Goal: Information Seeking & Learning: Learn about a topic

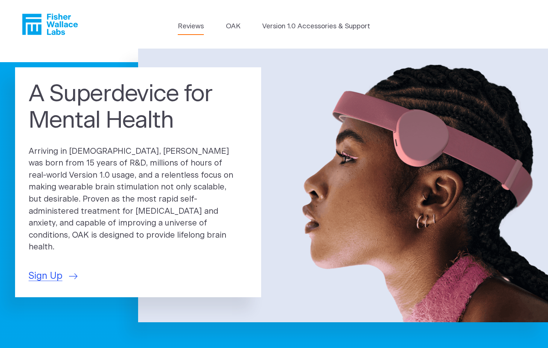
click at [187, 25] on link "Reviews" at bounding box center [191, 26] width 26 height 10
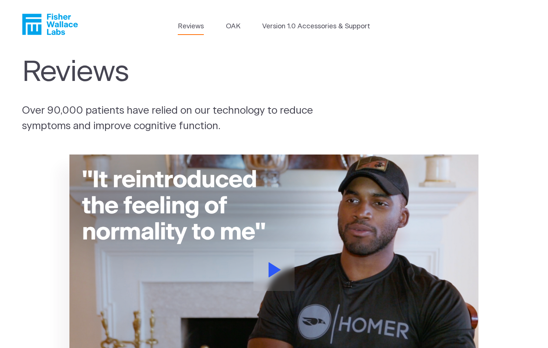
click at [51, 22] on icon "Fisher Wallace" at bounding box center [53, 24] width 50 height 21
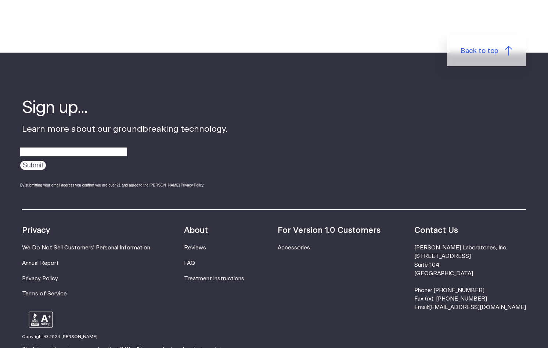
scroll to position [2278, 0]
